Goal: Task Accomplishment & Management: Use online tool/utility

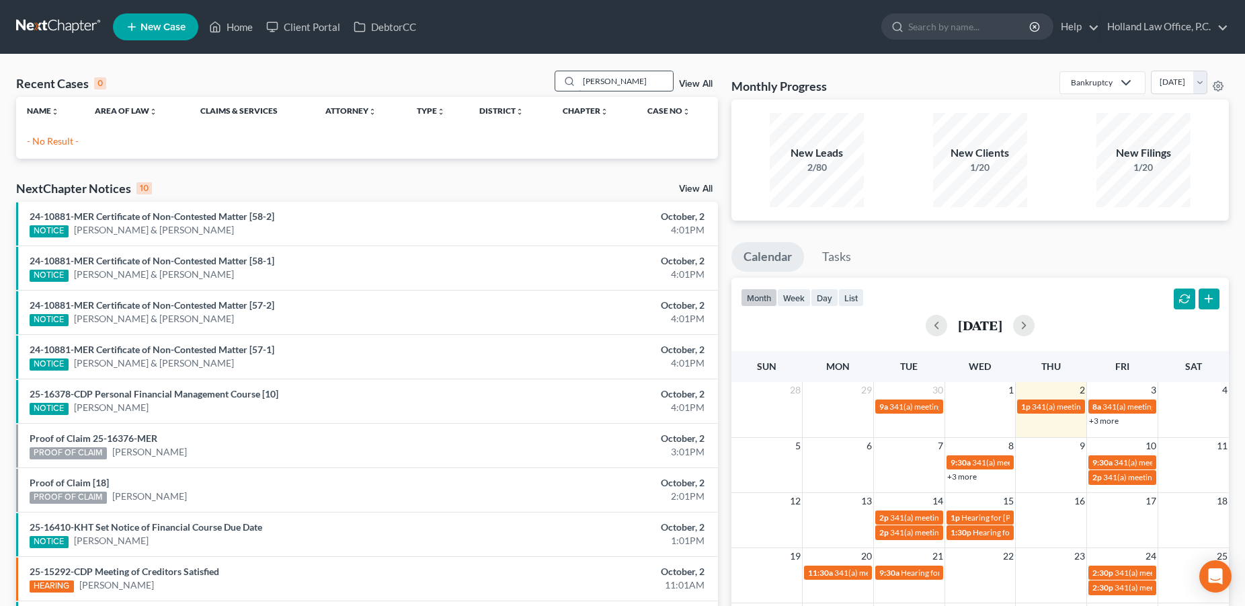
drag, startPoint x: 643, startPoint y: 75, endPoint x: 561, endPoint y: 87, distance: 82.9
click at [579, 87] on input "[PERSON_NAME]" at bounding box center [626, 80] width 94 height 19
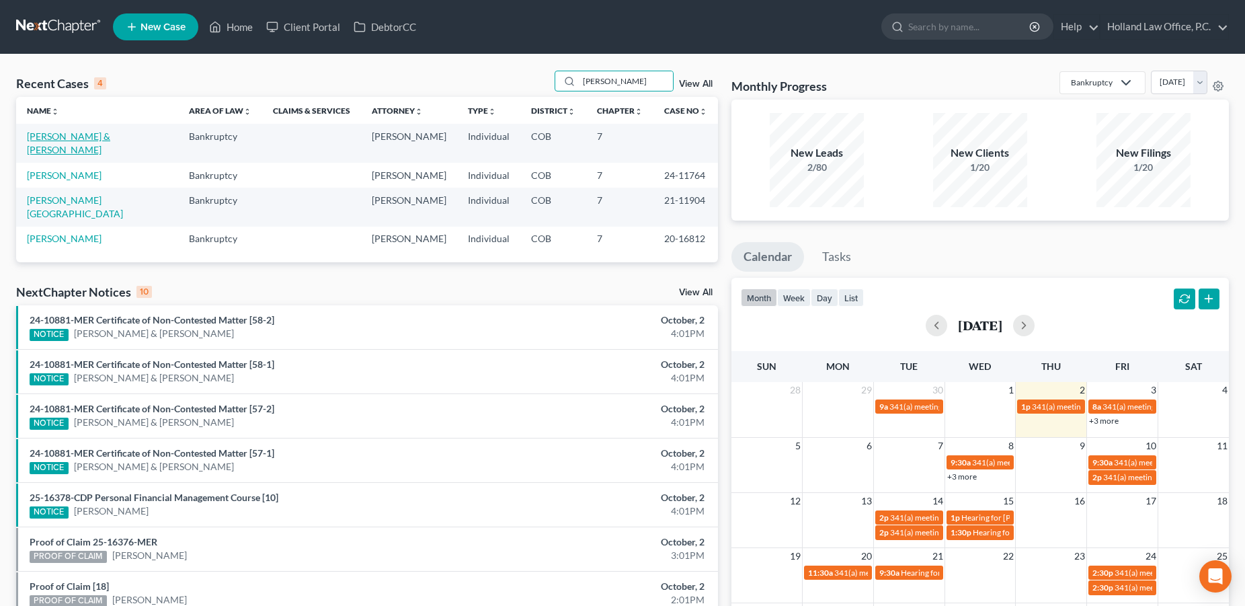
type input "[PERSON_NAME]"
click at [68, 137] on link "[PERSON_NAME] & [PERSON_NAME]" at bounding box center [68, 142] width 83 height 25
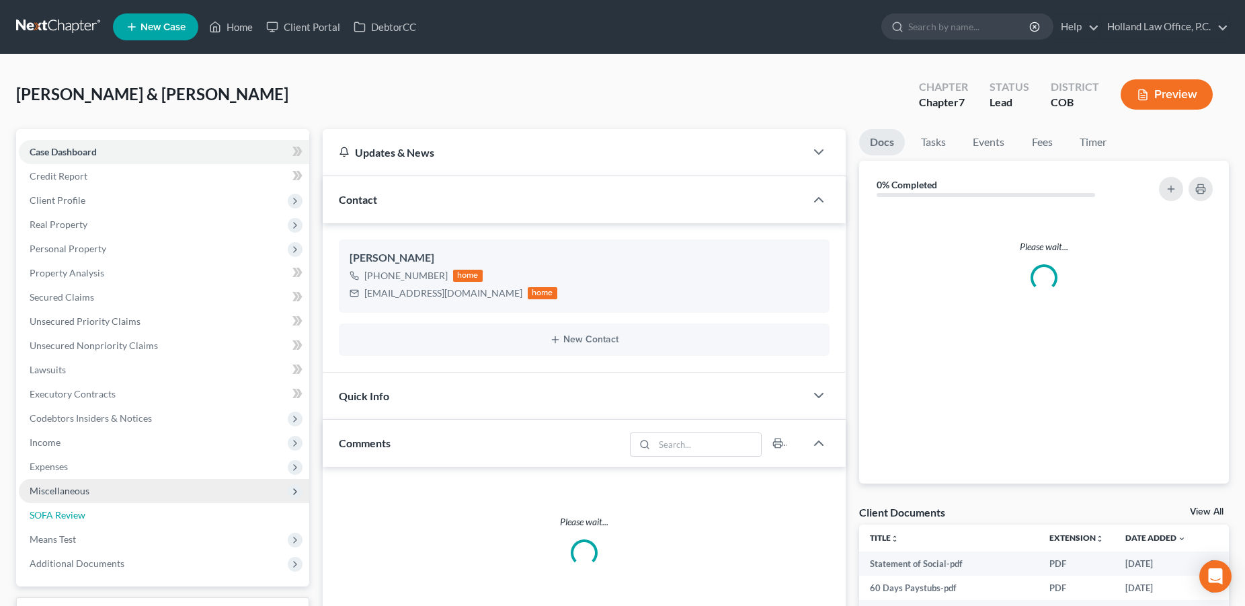
drag, startPoint x: 48, startPoint y: 513, endPoint x: 63, endPoint y: 483, distance: 33.1
click at [46, 513] on span "SOFA Review" at bounding box center [58, 514] width 56 height 11
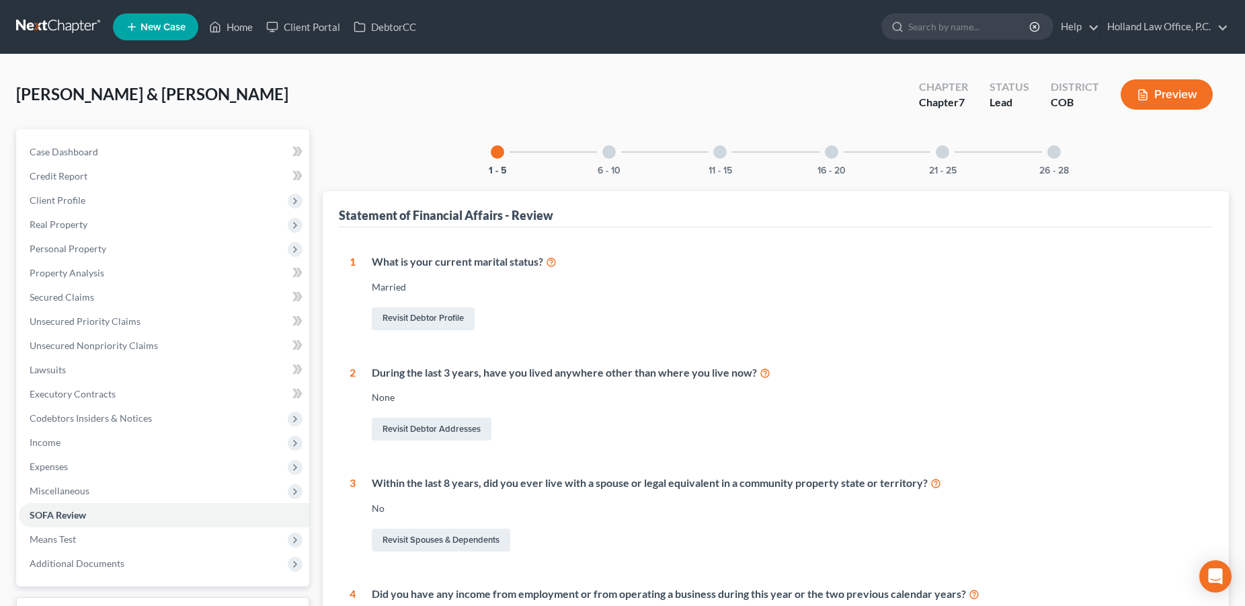
click at [830, 153] on div at bounding box center [831, 151] width 13 height 13
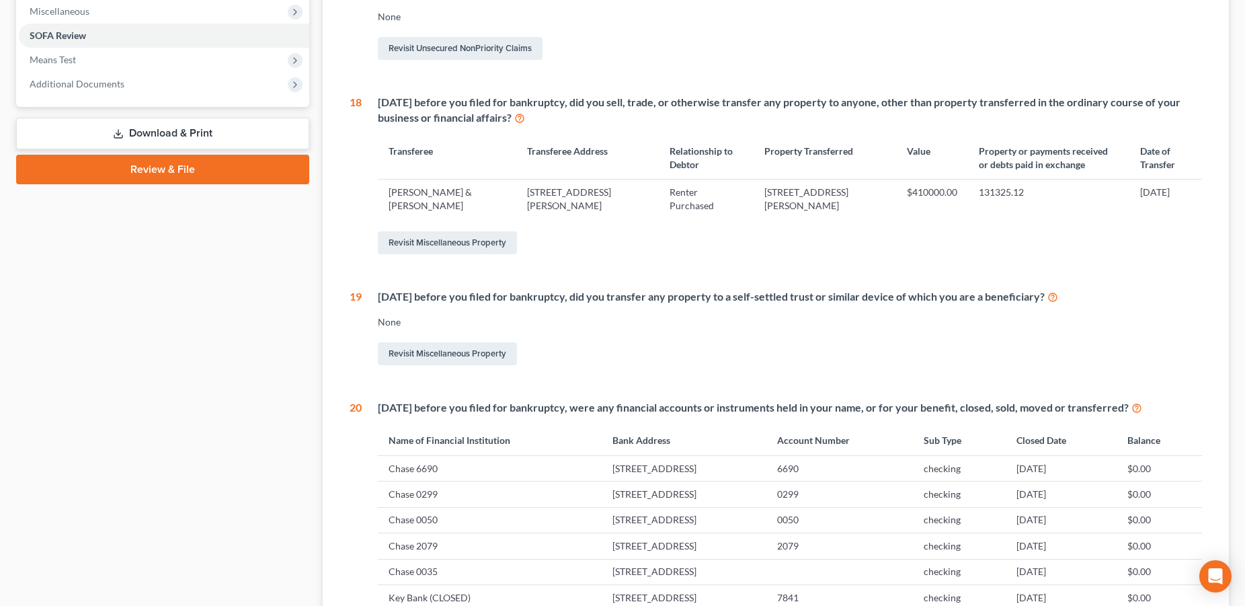
scroll to position [478, 0]
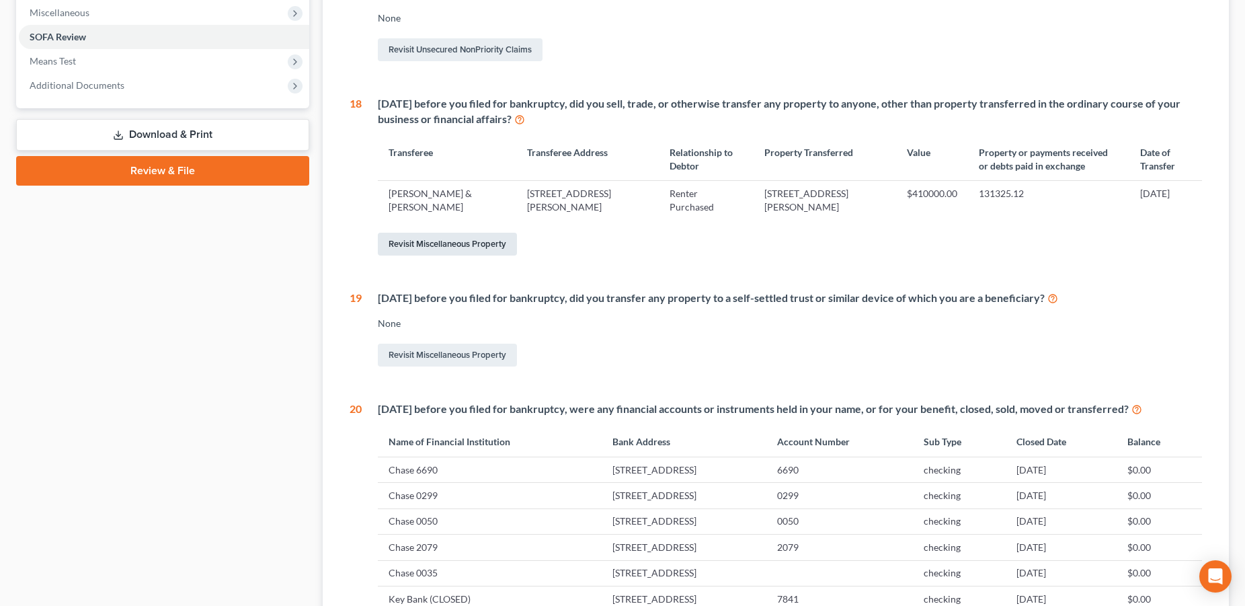
click at [483, 244] on link "Revisit Miscellaneous Property" at bounding box center [447, 244] width 139 height 23
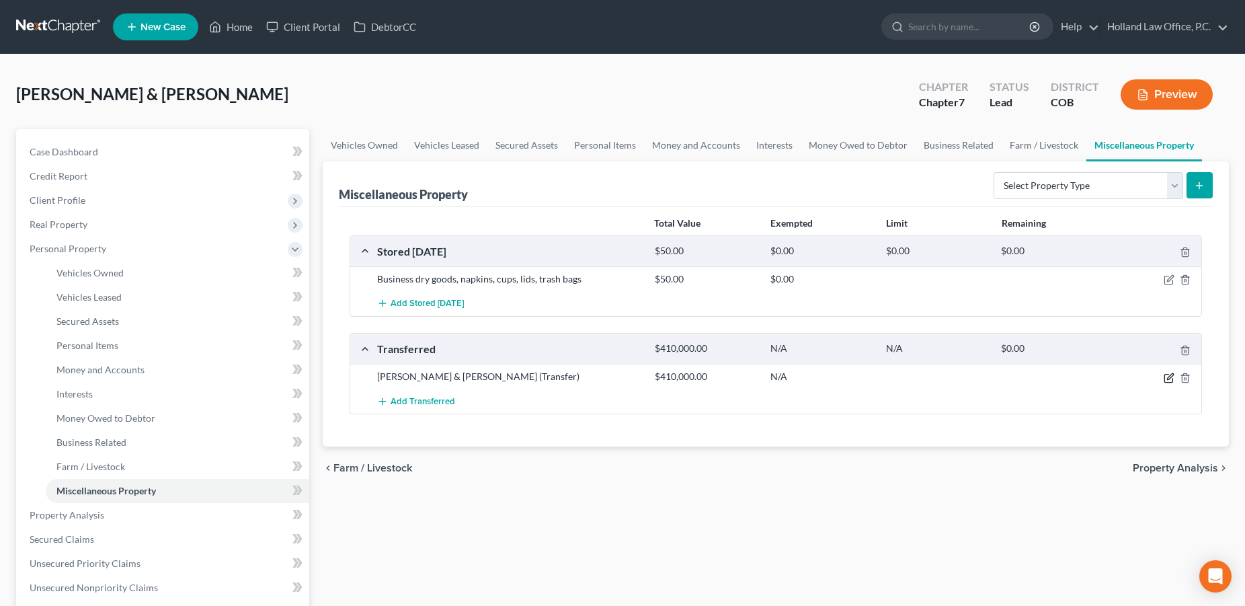
click at [1171, 376] on icon "button" at bounding box center [1170, 376] width 6 height 6
select select "Ordinary ([DATE])"
select select "5"
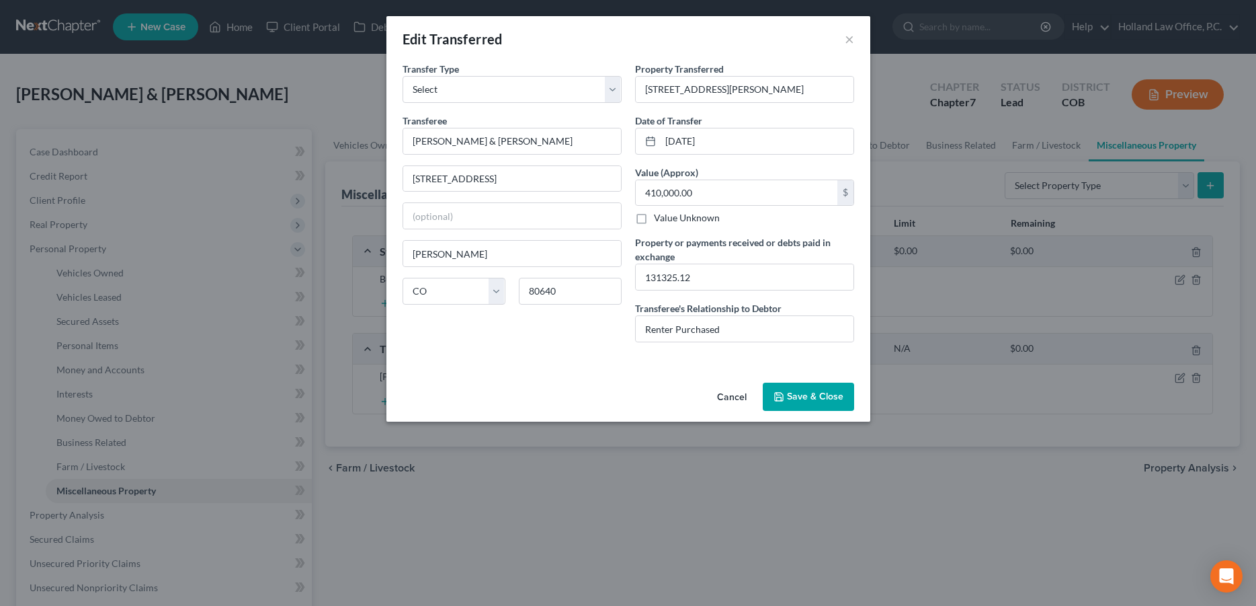
click at [825, 399] on button "Save & Close" at bounding box center [808, 397] width 91 height 28
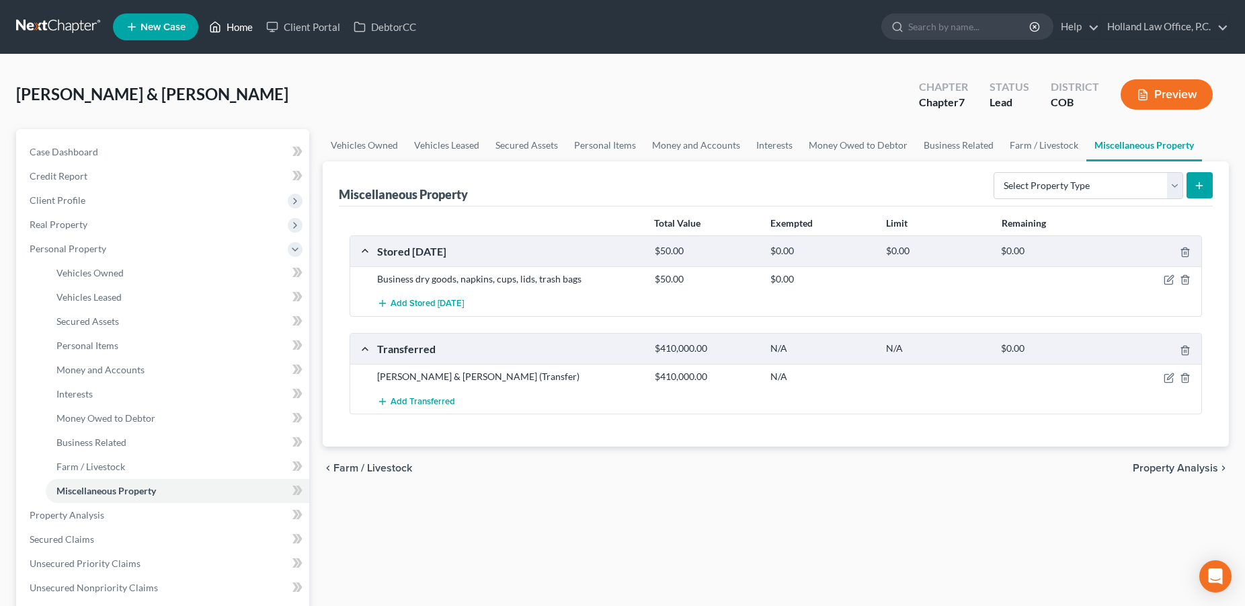
click at [237, 28] on link "Home" at bounding box center [230, 27] width 57 height 24
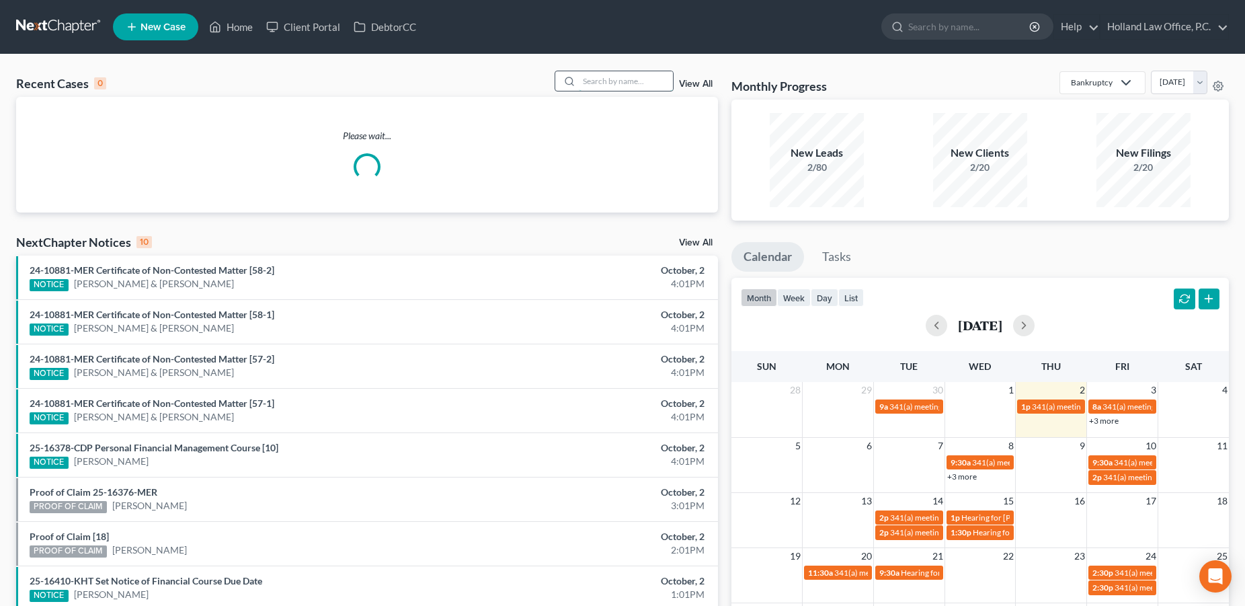
click at [629, 77] on input "search" at bounding box center [626, 80] width 94 height 19
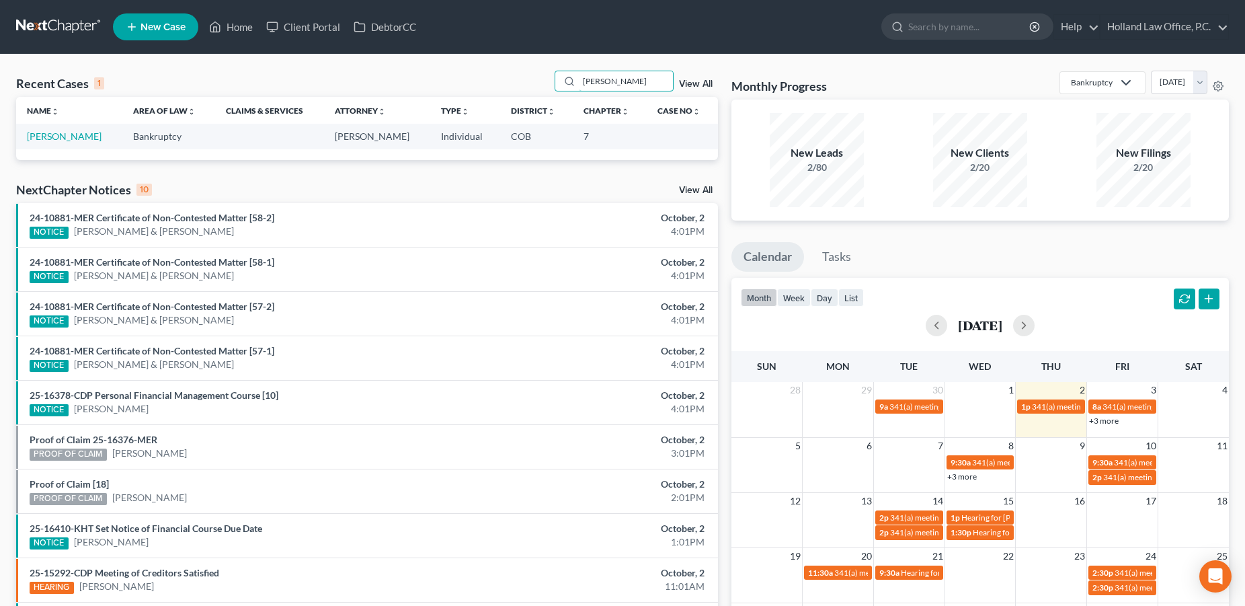
type input "[PERSON_NAME]"
